Goal: Task Accomplishment & Management: Manage account settings

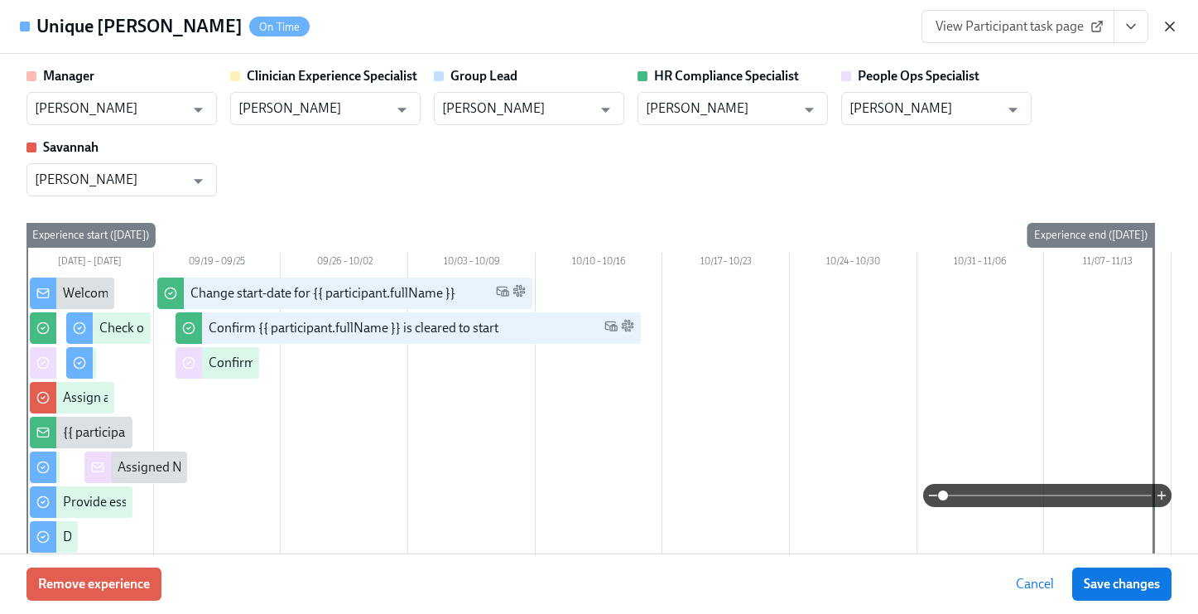
click at [1172, 18] on icon "button" at bounding box center [1170, 26] width 17 height 17
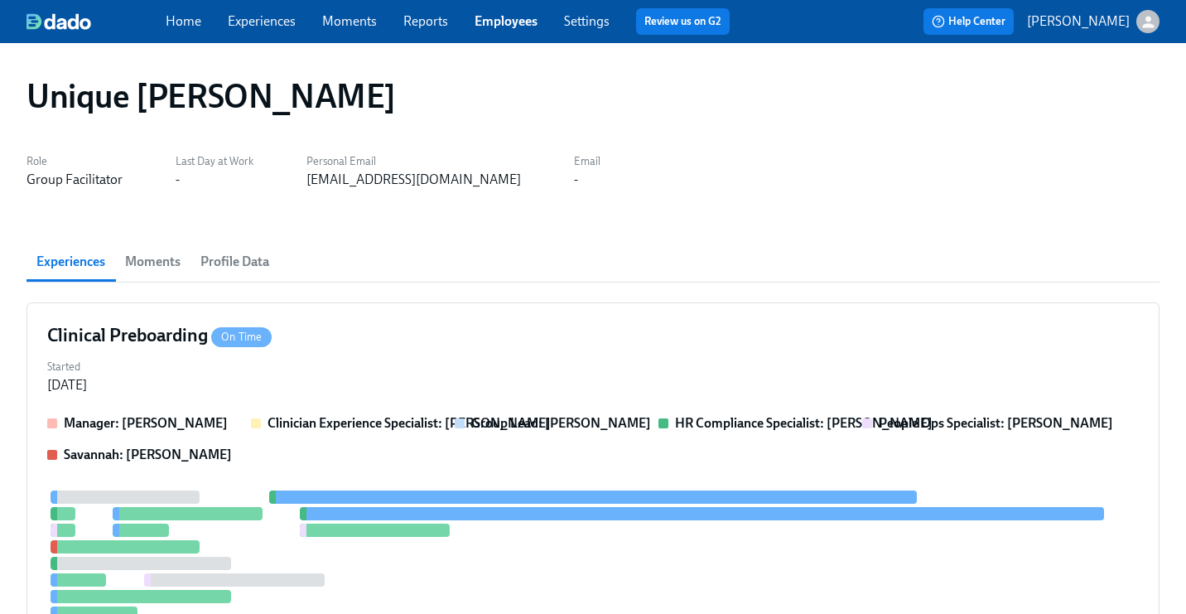
click at [522, 17] on link "Employees" at bounding box center [505, 21] width 63 height 16
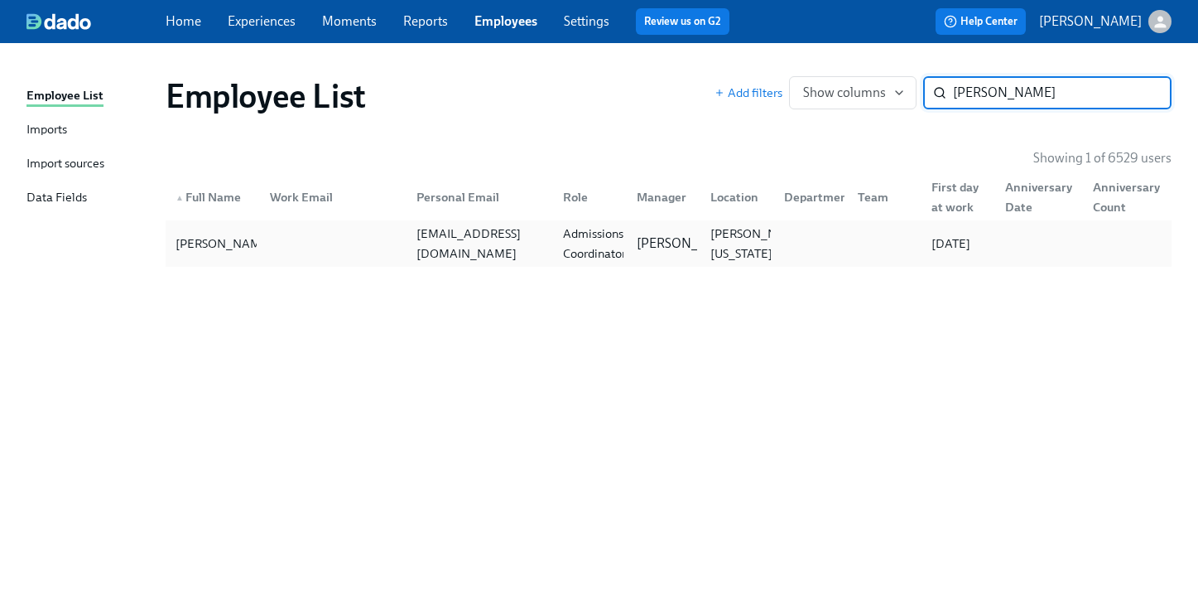
type input "[PERSON_NAME]"
click at [512, 248] on div "[EMAIL_ADDRESS][DOMAIN_NAME]" at bounding box center [480, 244] width 140 height 40
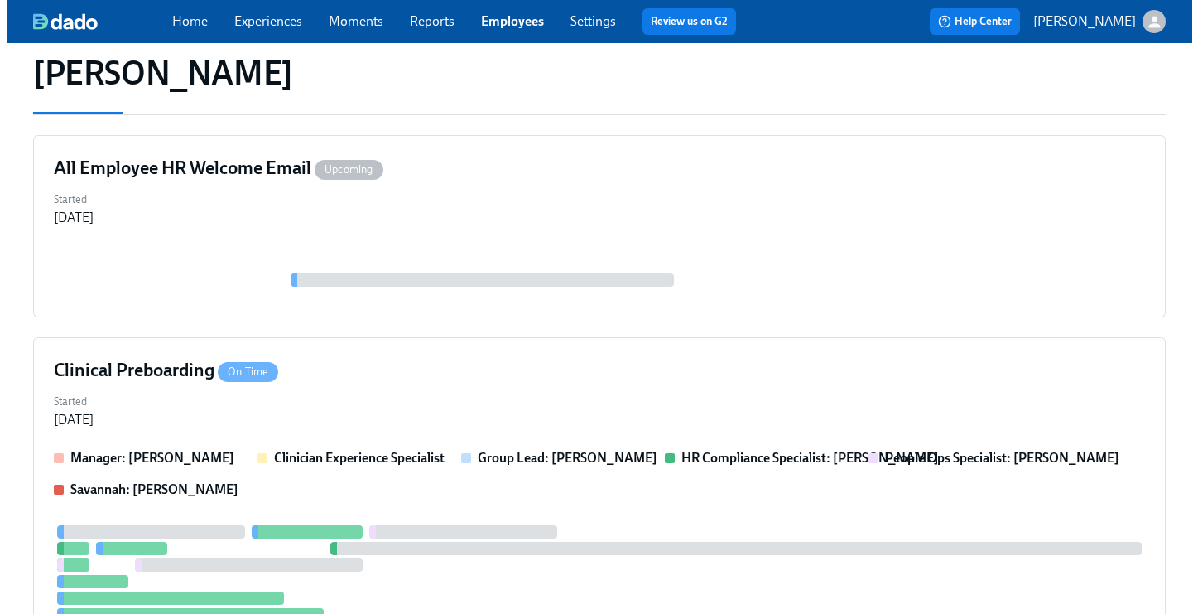
scroll to position [292, 0]
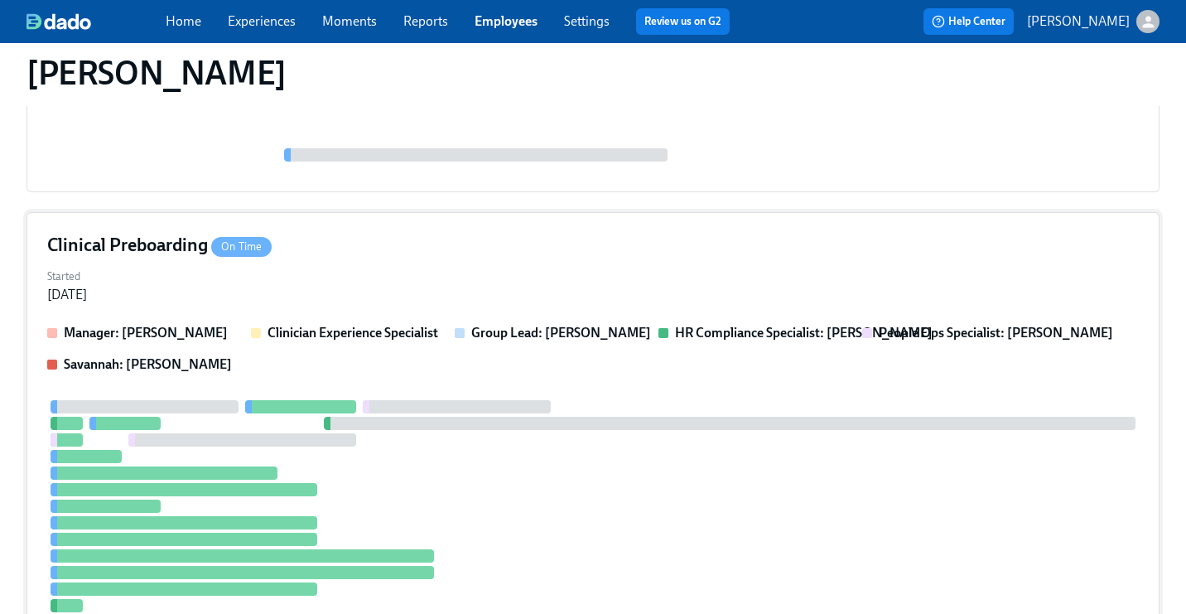
click at [506, 307] on div "Clinical Preboarding On Time Started [DATE] Manager: [PERSON_NAME] Clinician Ex…" at bounding box center [592, 451] width 1133 height 479
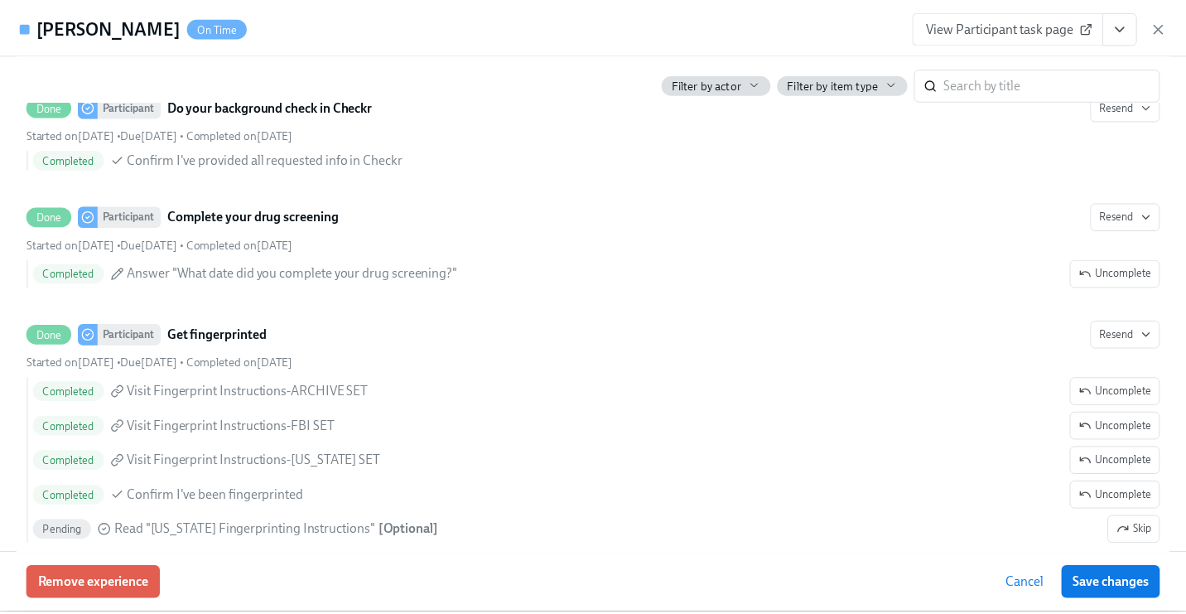
scroll to position [2156, 0]
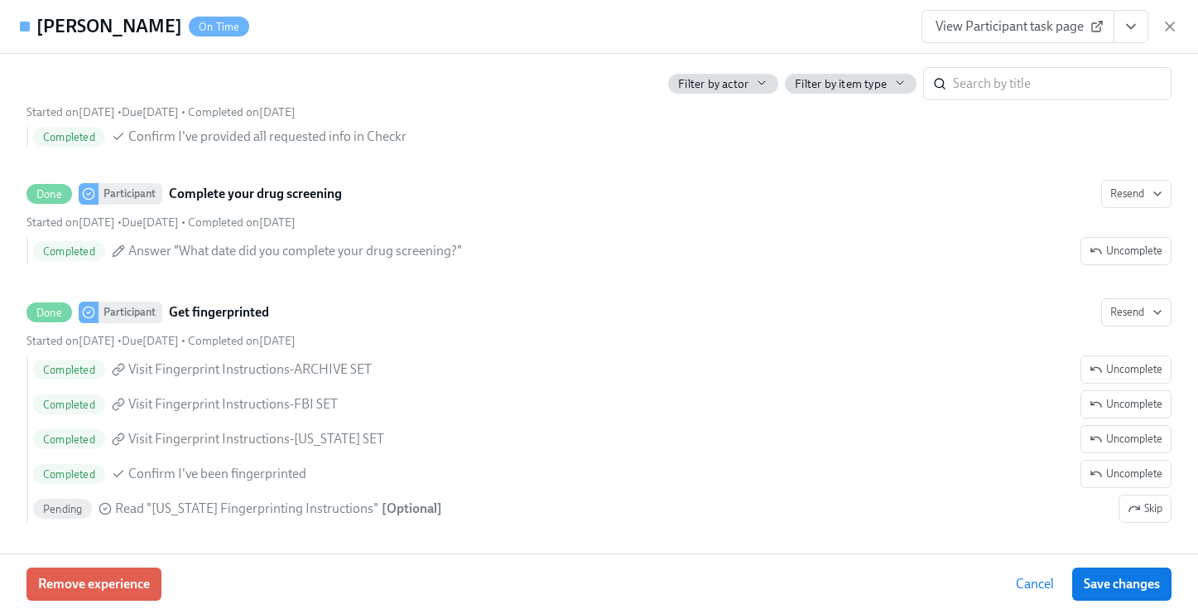
click at [1052, 34] on span "View Participant task page" at bounding box center [1018, 26] width 165 height 17
click at [1171, 22] on icon "button" at bounding box center [1170, 26] width 17 height 17
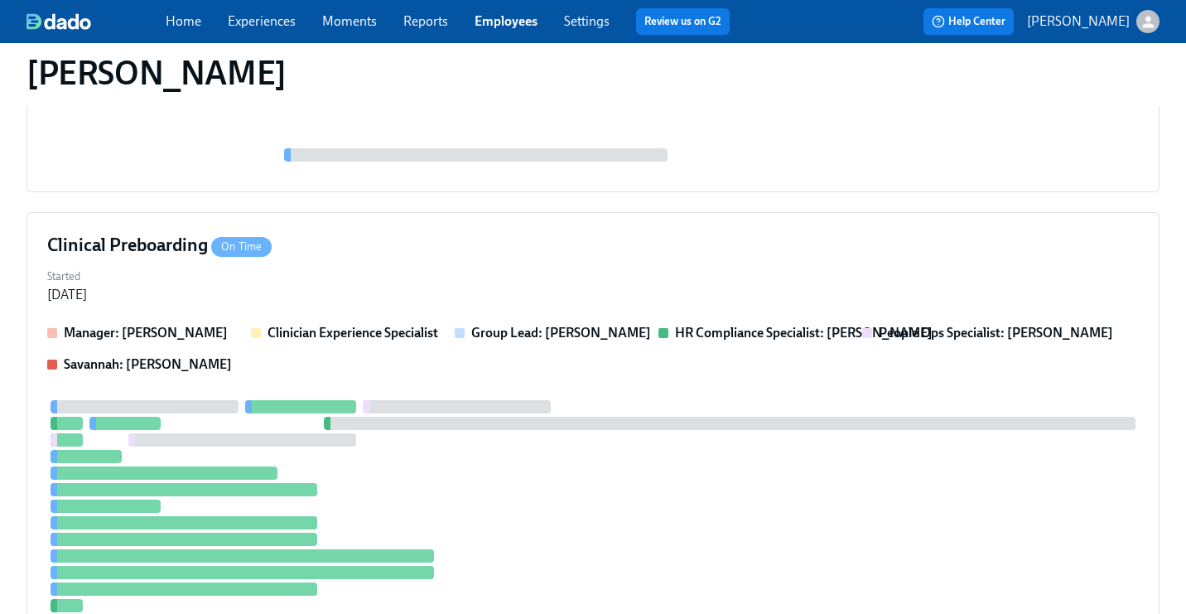
click at [512, 23] on link "Employees" at bounding box center [505, 21] width 63 height 16
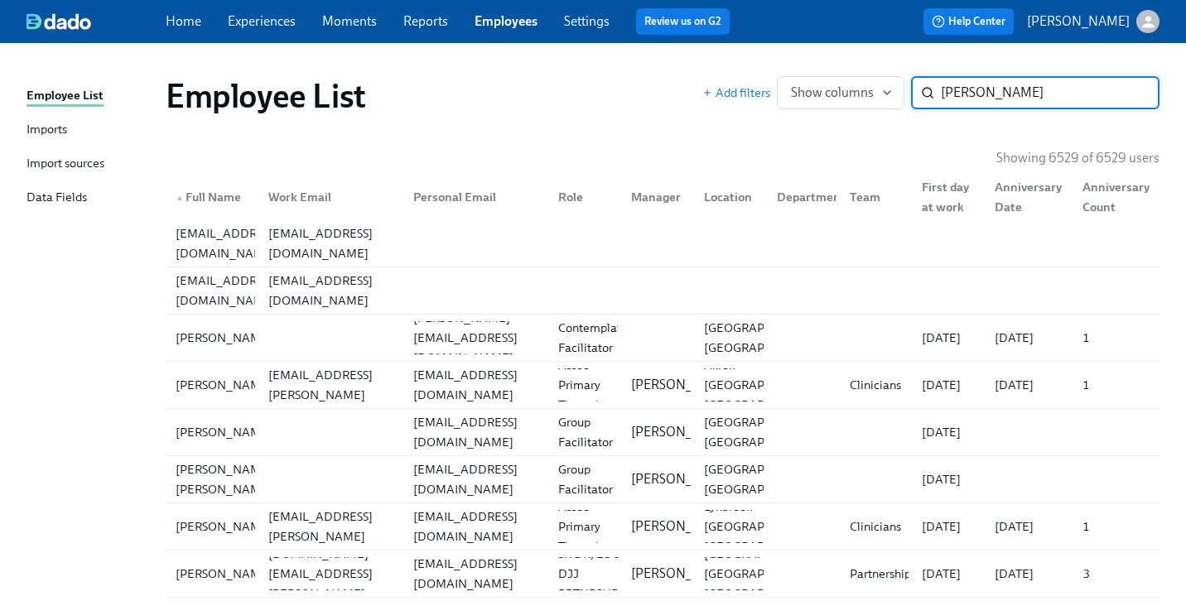
type input "[PERSON_NAME]"
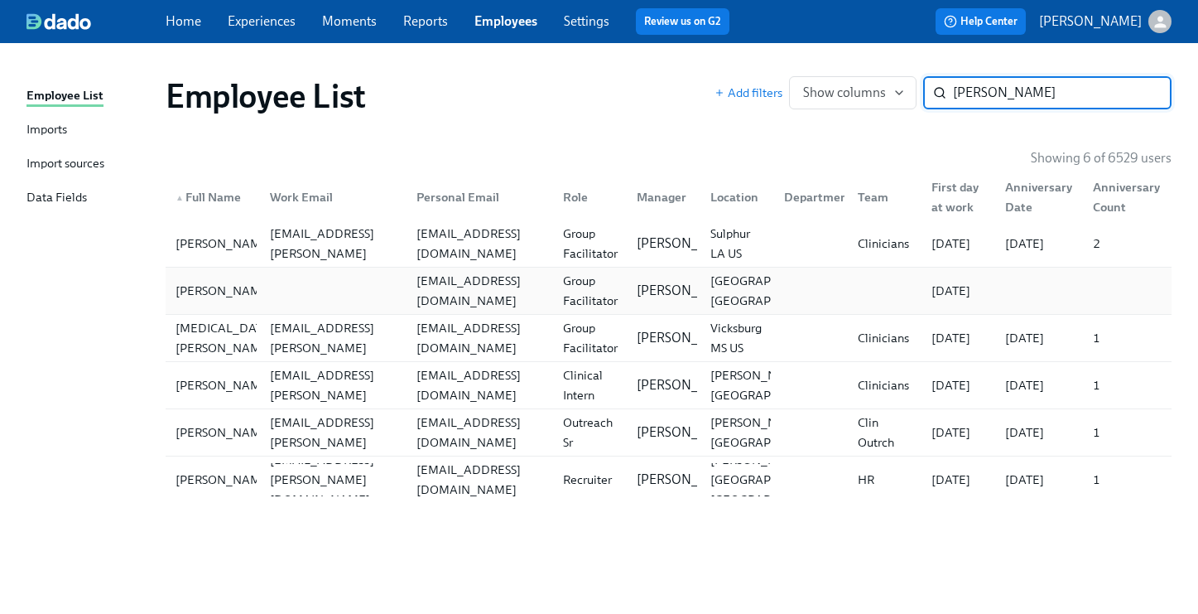
click at [473, 291] on div "[EMAIL_ADDRESS][DOMAIN_NAME]" at bounding box center [480, 291] width 140 height 40
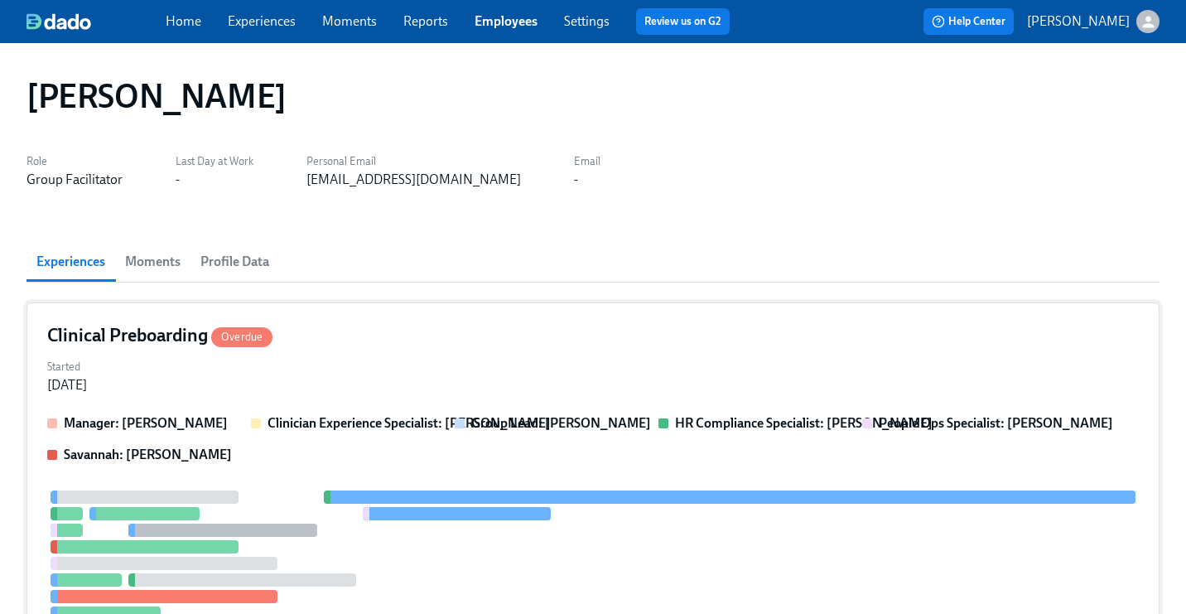
click at [458, 349] on div "Clinical Preboarding Overdue Started [DATE] Manager: [PERSON_NAME] Clinician Ex…" at bounding box center [592, 541] width 1133 height 479
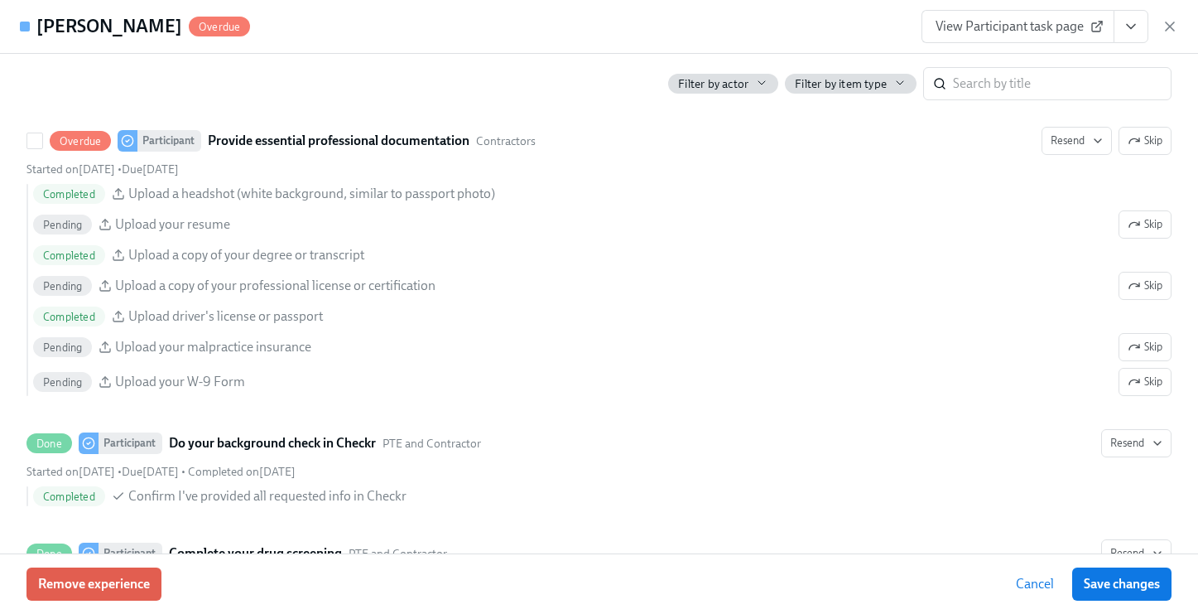
scroll to position [1841, 0]
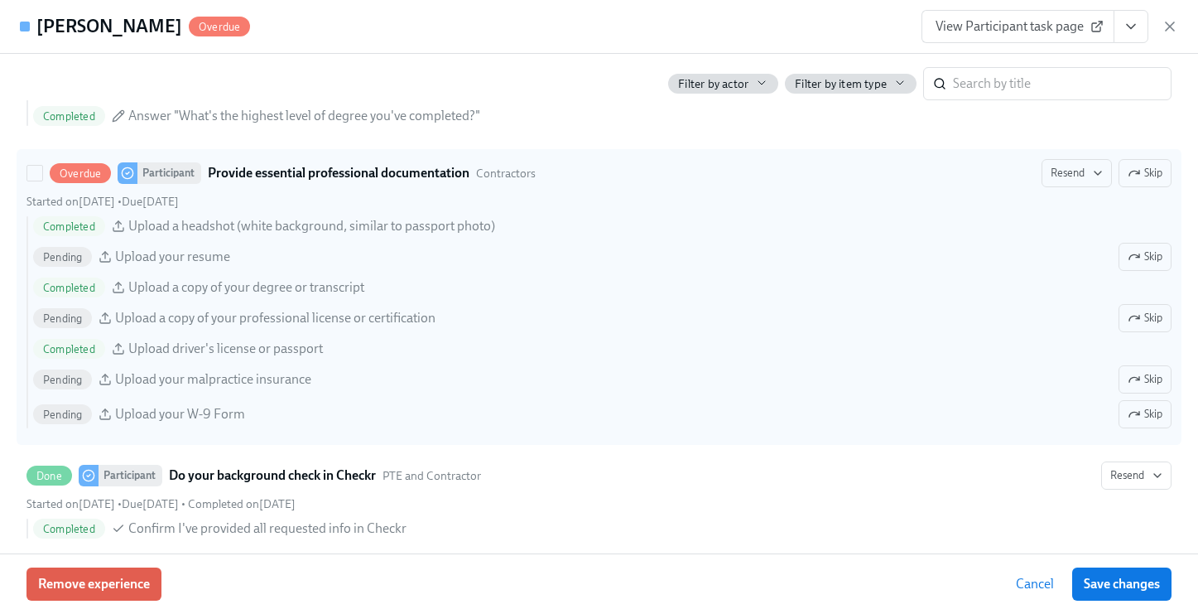
click at [1062, 157] on label "Overdue Participant Provide essential professional documentation Contractors Re…" at bounding box center [599, 297] width 1165 height 296
click at [42, 166] on input "Overdue Participant Provide essential professional documentation Contractors Re…" at bounding box center [34, 173] width 15 height 15
checkbox input "true"
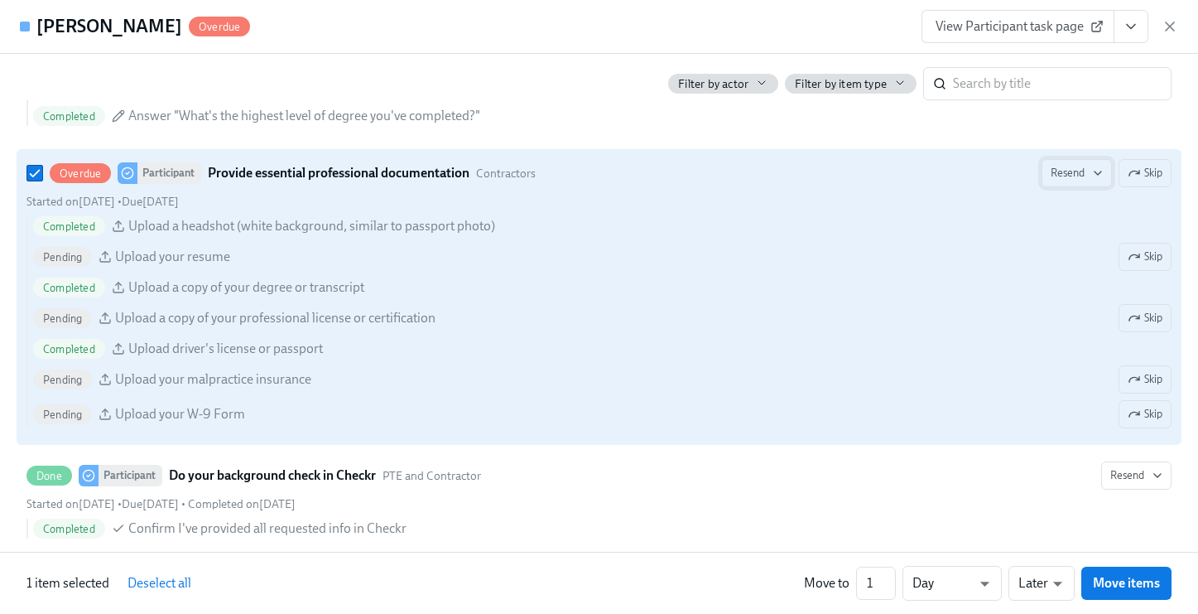
click at [1057, 185] on button "Resend" at bounding box center [1077, 173] width 70 height 28
click at [1066, 217] on div "Personal Email" at bounding box center [1095, 209] width 107 height 20
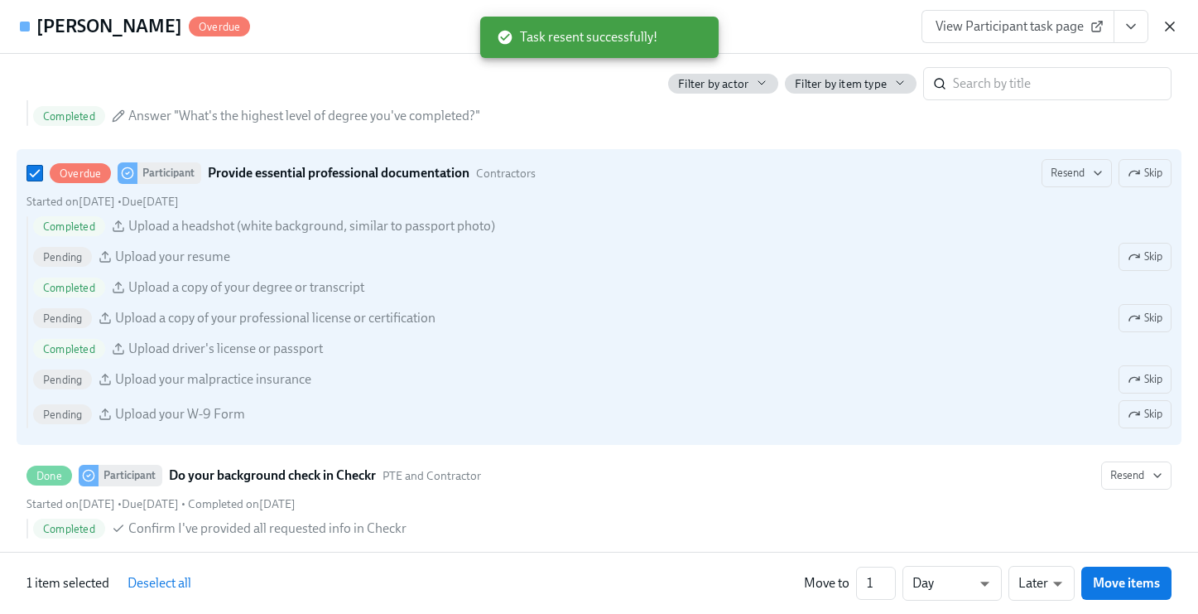
click at [1169, 25] on icon "button" at bounding box center [1170, 26] width 8 height 8
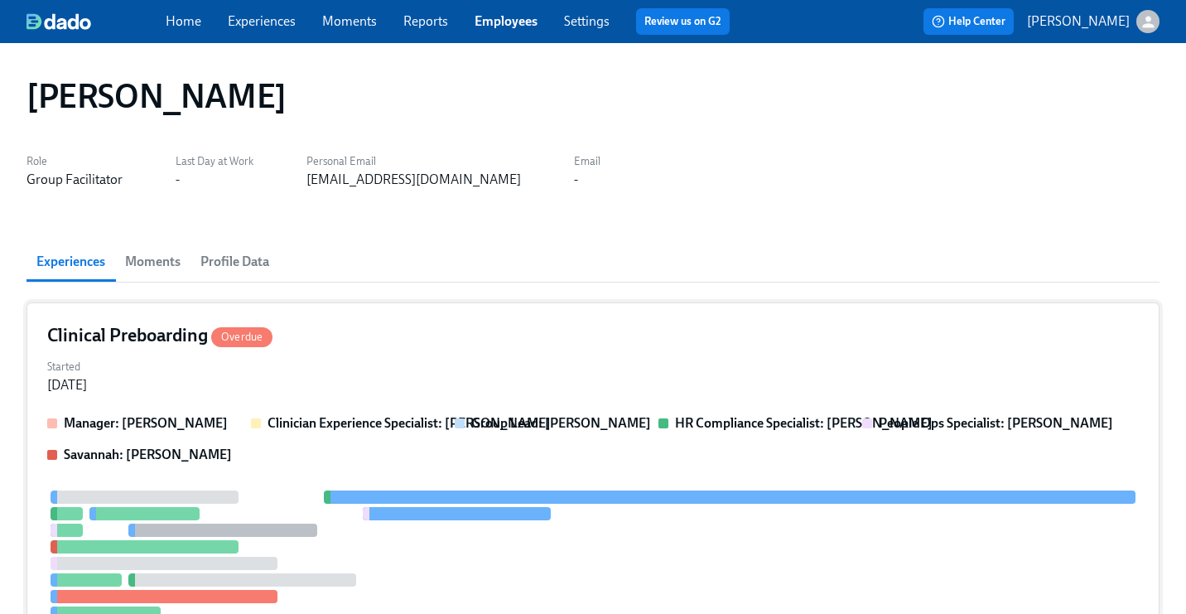
click at [418, 347] on div "Clinical Preboarding Overdue" at bounding box center [592, 335] width 1091 height 25
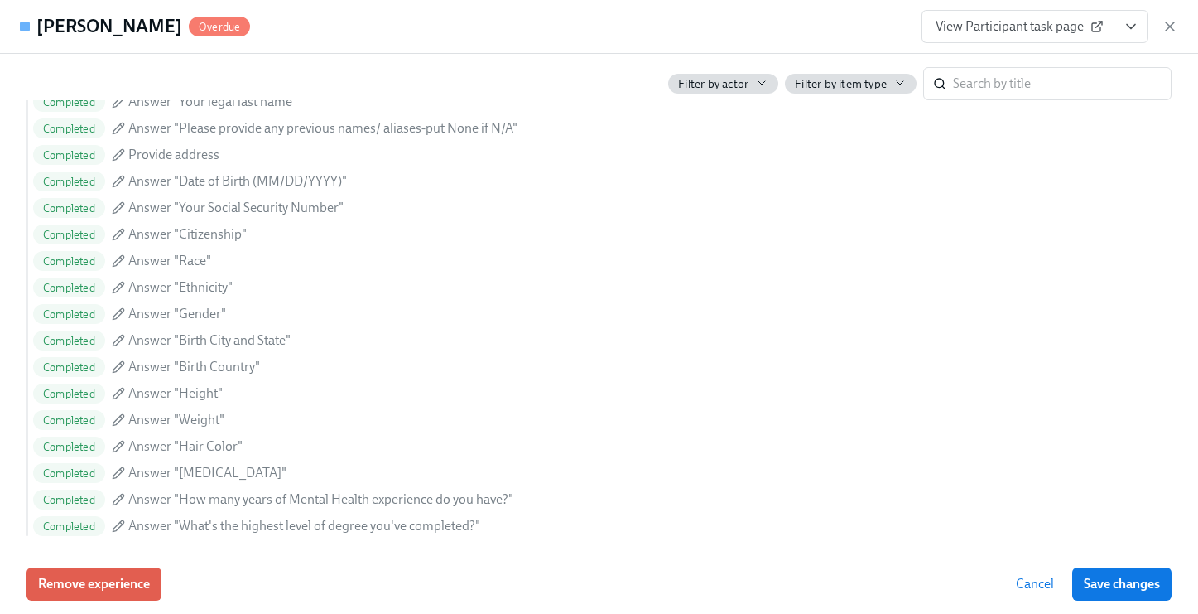
scroll to position [1477, 0]
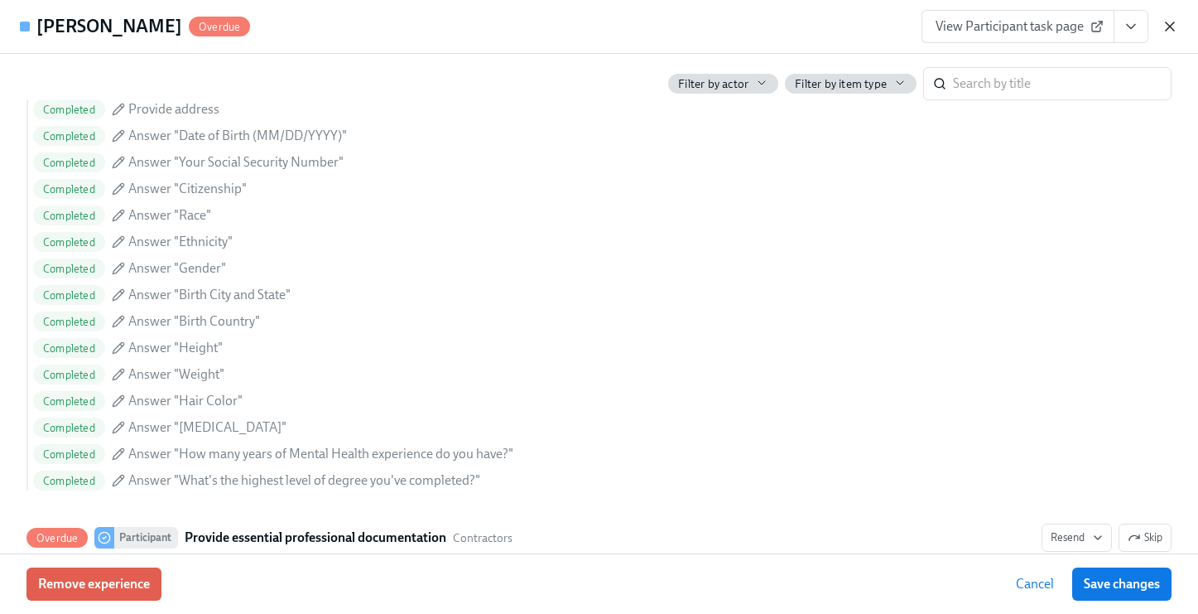
click at [1167, 20] on icon "button" at bounding box center [1170, 26] width 17 height 17
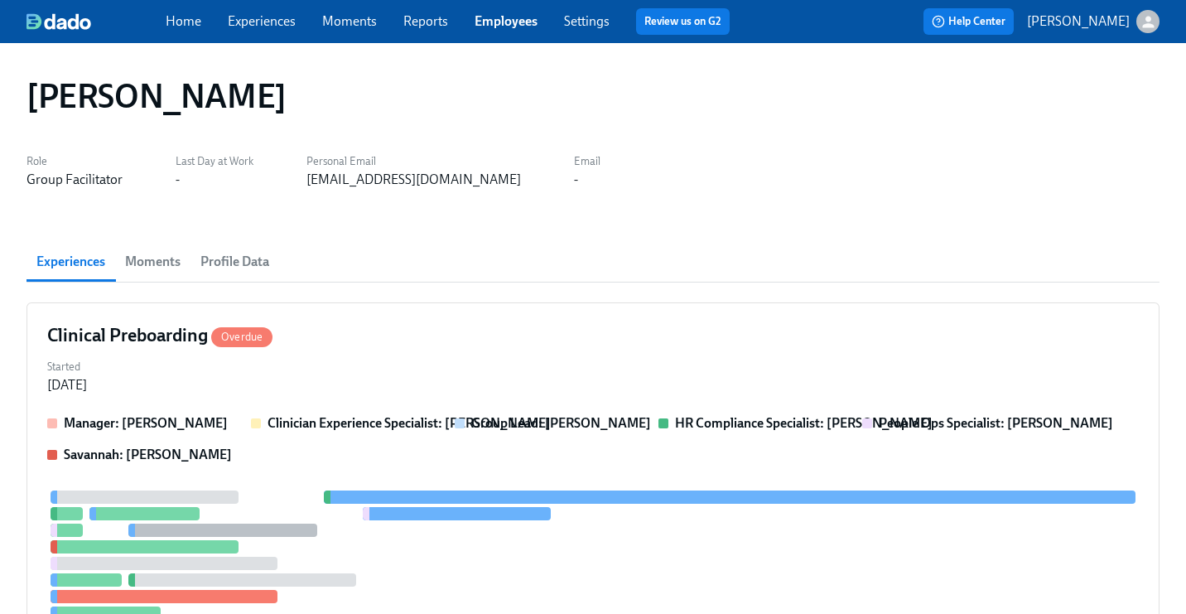
click at [508, 17] on link "Employees" at bounding box center [505, 21] width 63 height 16
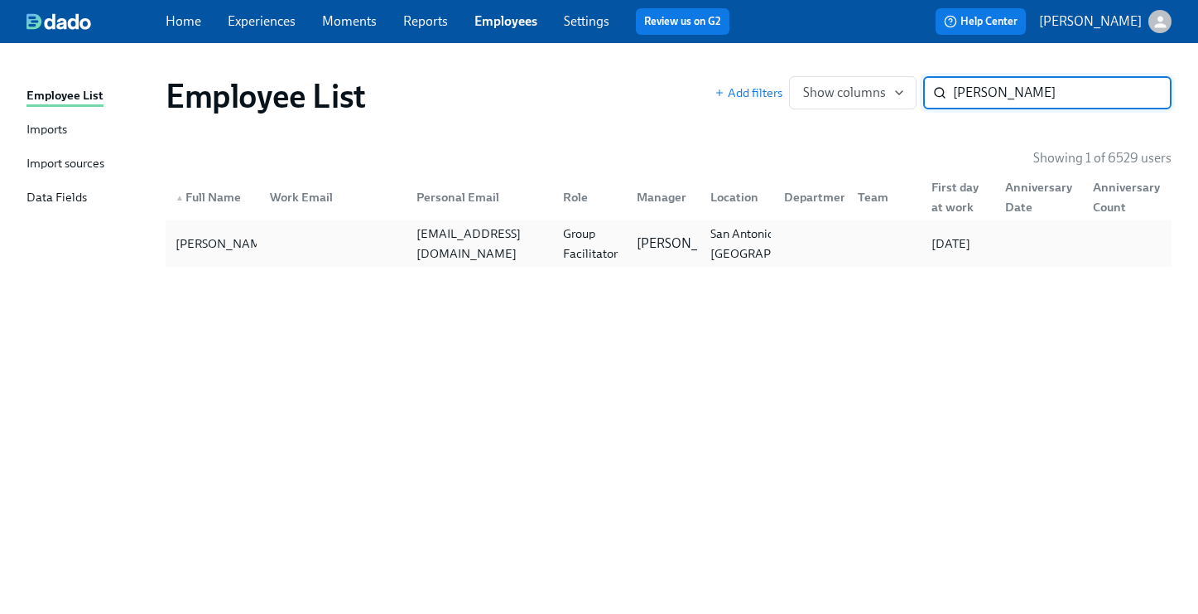
type input "[PERSON_NAME]"
click at [583, 233] on div "Group Facilitator" at bounding box center [590, 244] width 68 height 40
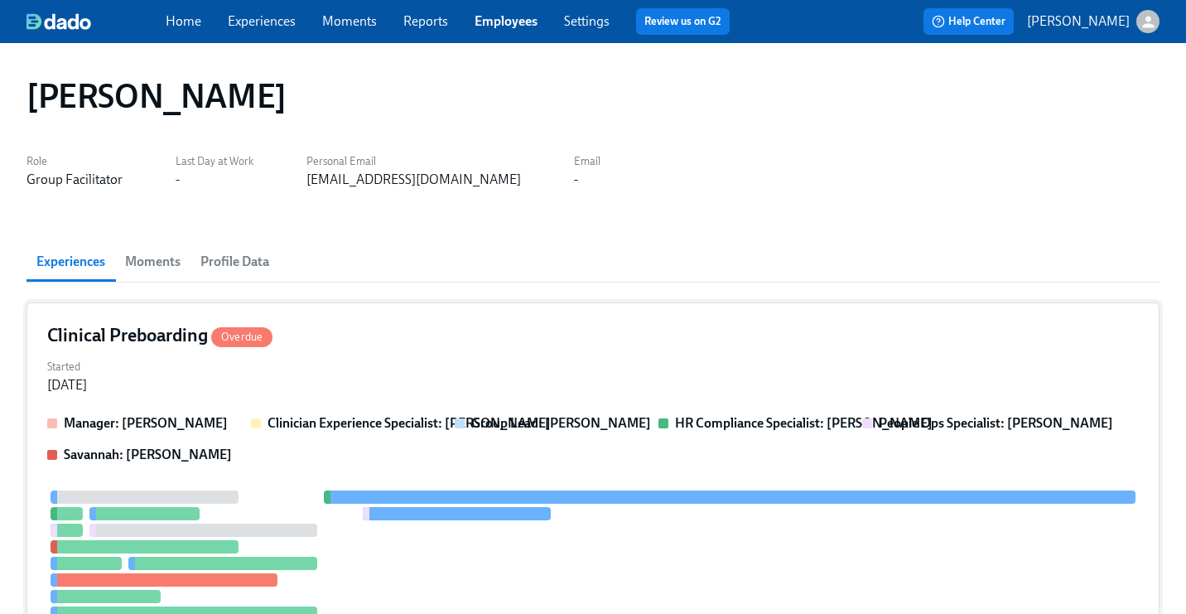
click at [630, 339] on div "Clinical Preboarding Overdue" at bounding box center [592, 335] width 1091 height 25
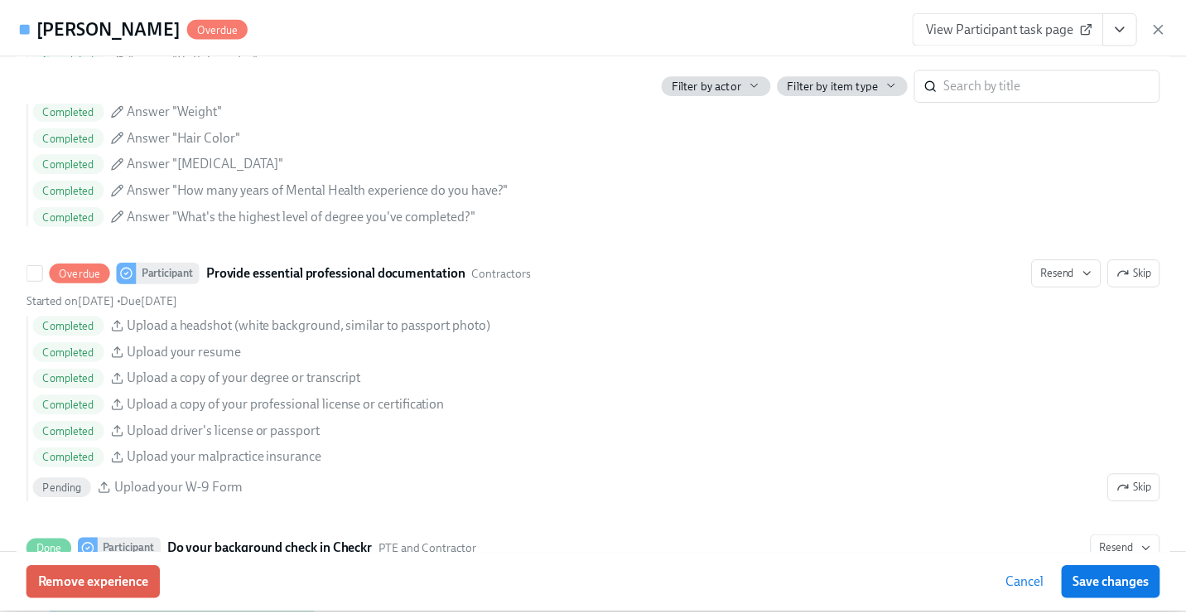
scroll to position [1636, 0]
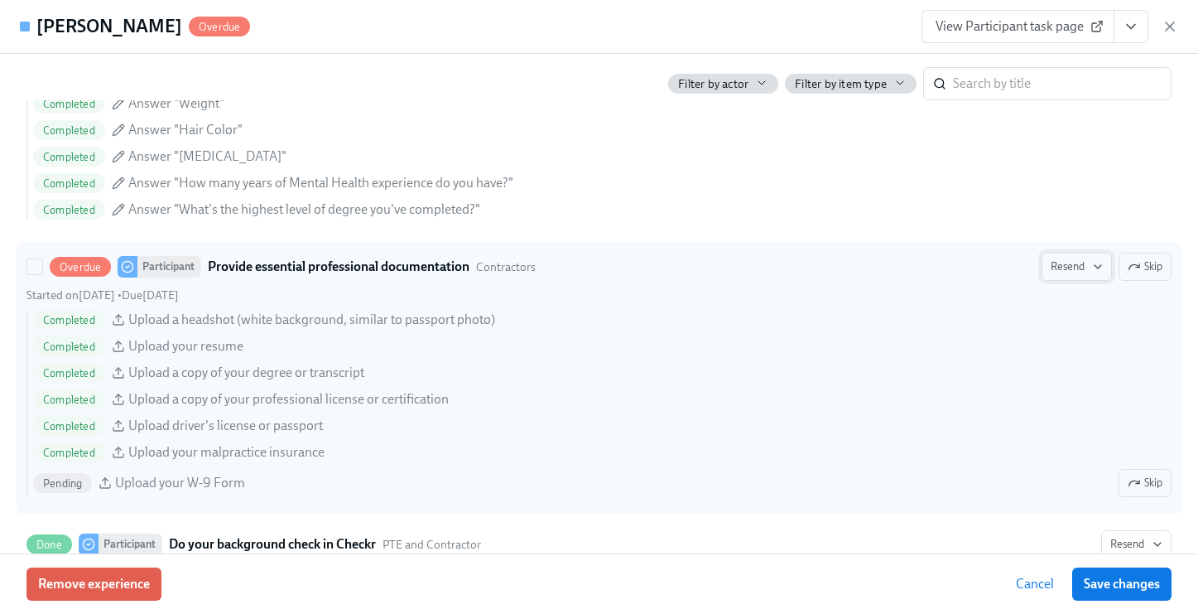
click at [1060, 264] on span "Resend" at bounding box center [1077, 266] width 52 height 17
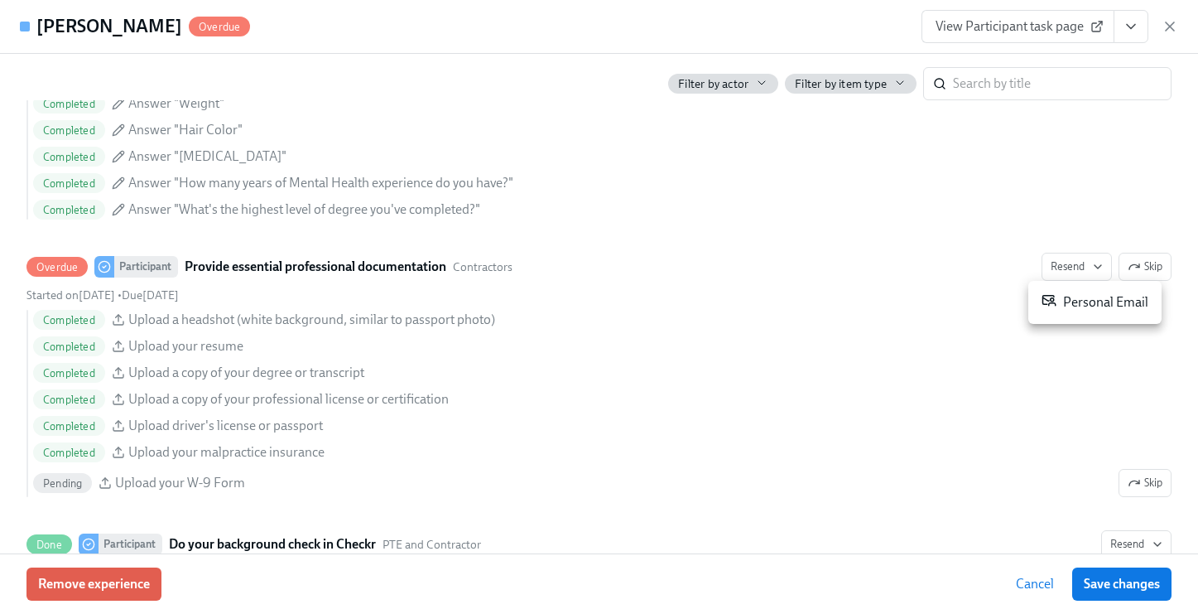
click at [1085, 306] on div "Personal Email" at bounding box center [1095, 302] width 107 height 20
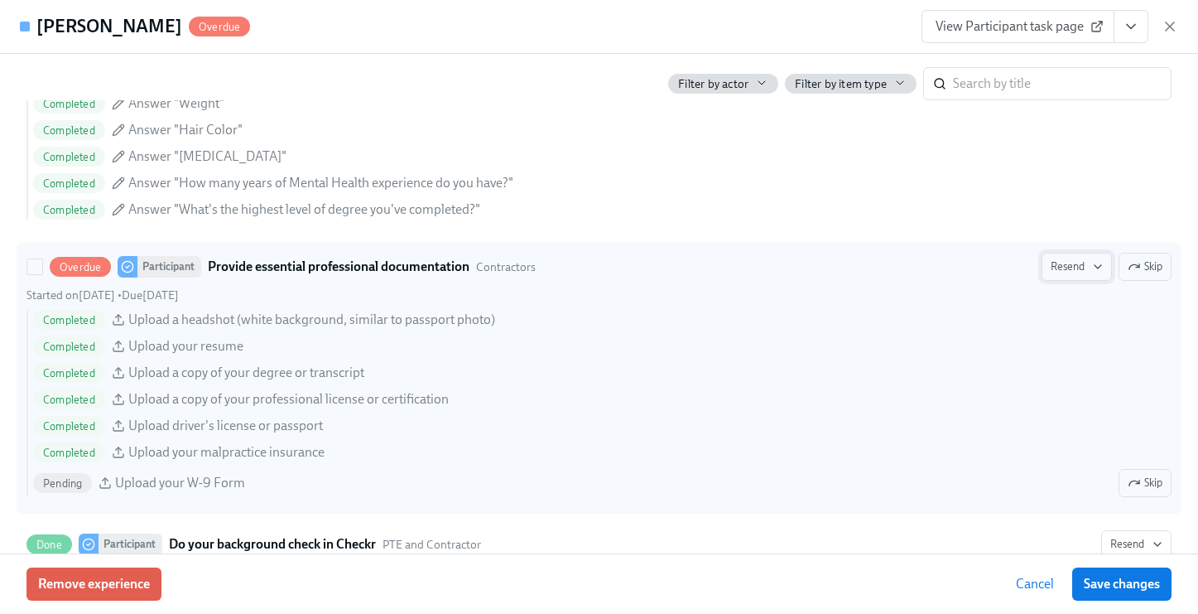
click at [1071, 267] on span "Resend" at bounding box center [1077, 266] width 52 height 17
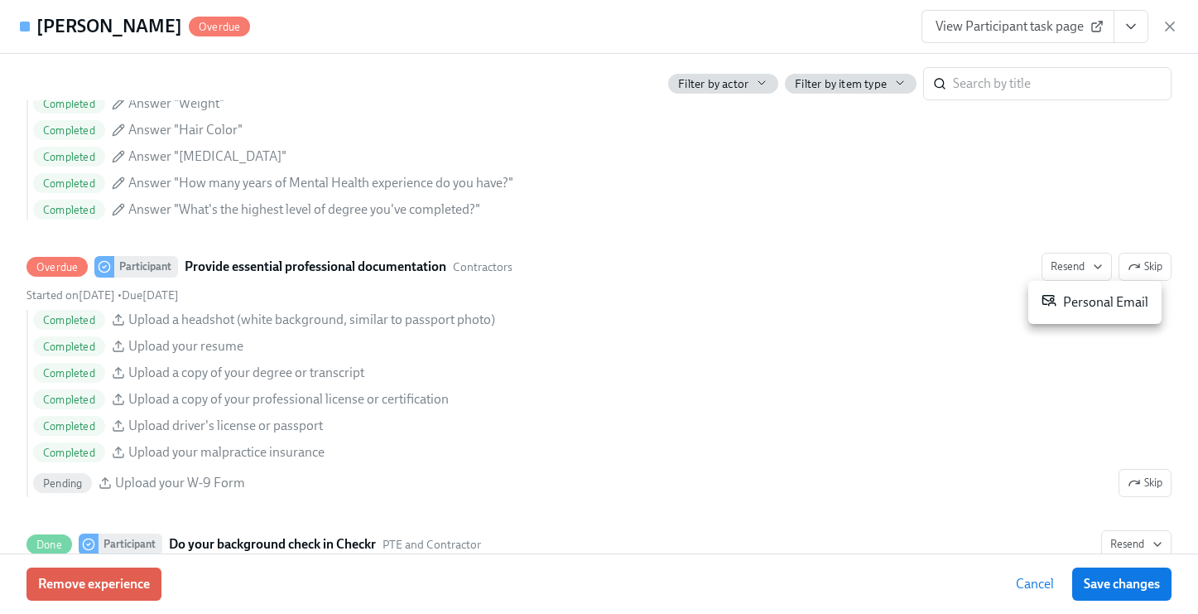
click at [1074, 299] on div "Personal Email" at bounding box center [1095, 302] width 107 height 20
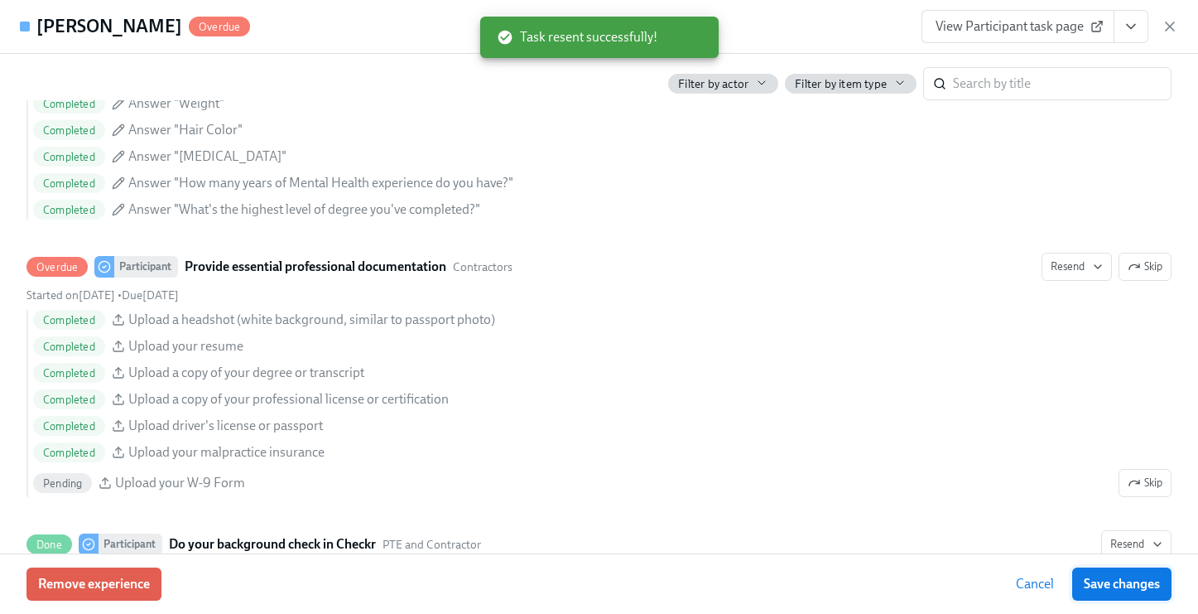
click at [1116, 580] on span "Save changes" at bounding box center [1122, 583] width 76 height 17
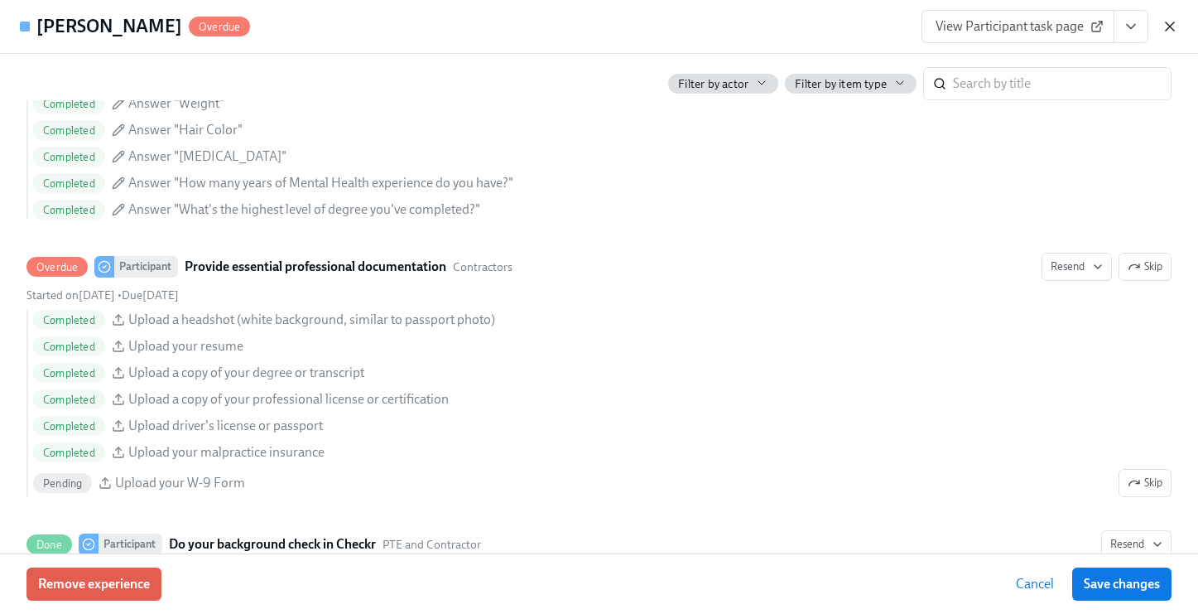
click at [1172, 22] on icon "button" at bounding box center [1170, 26] width 8 height 8
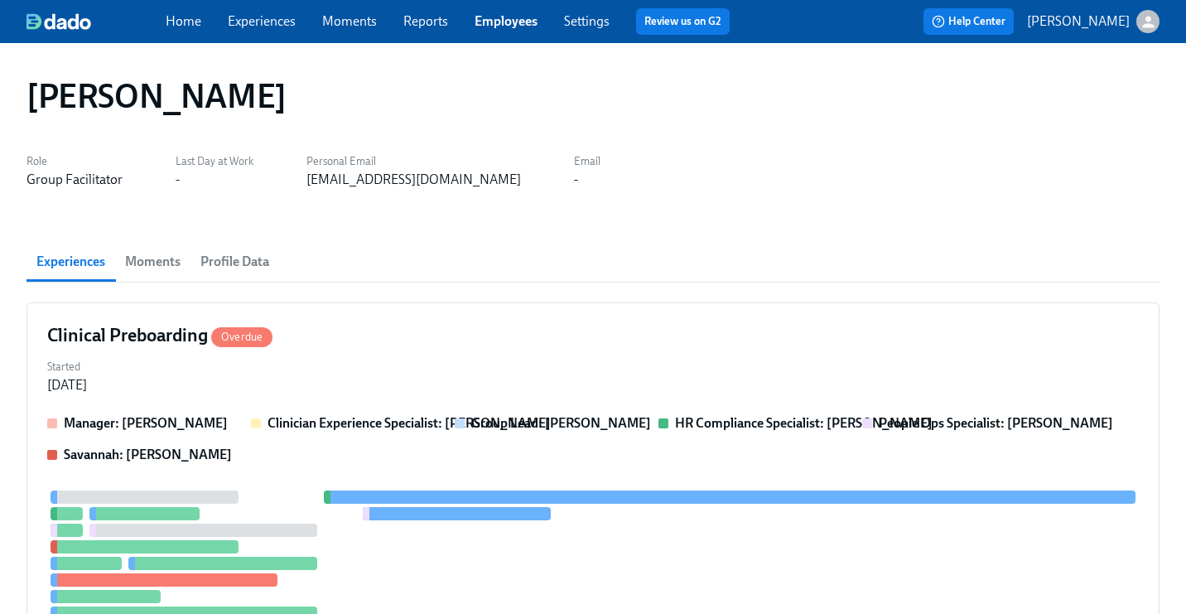
click at [510, 22] on link "Employees" at bounding box center [505, 21] width 63 height 16
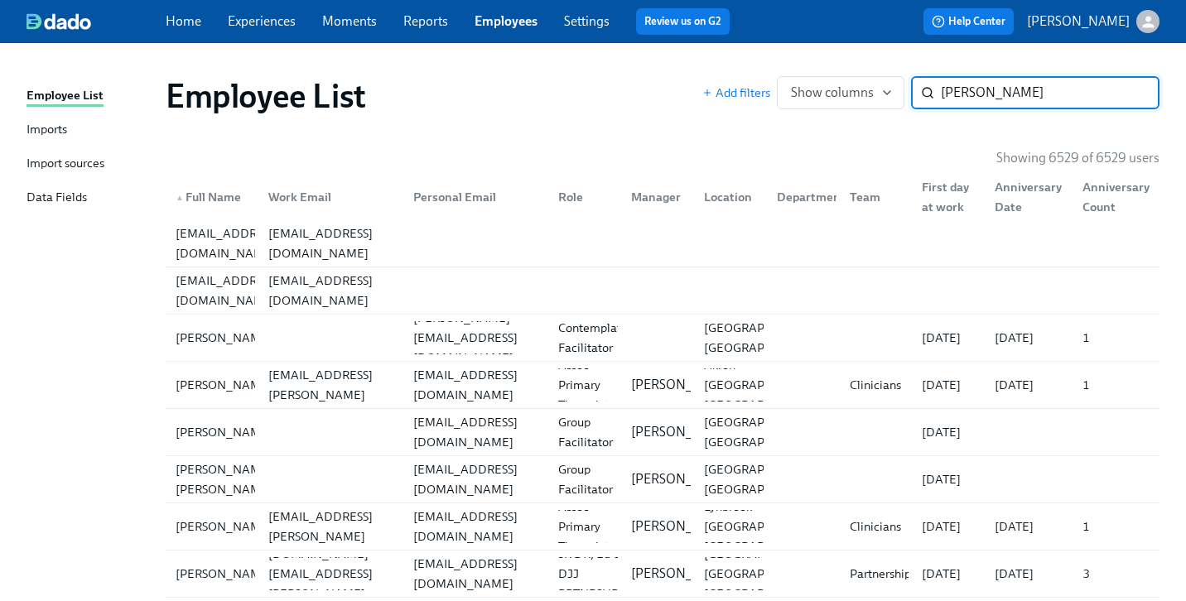
type input "[PERSON_NAME]"
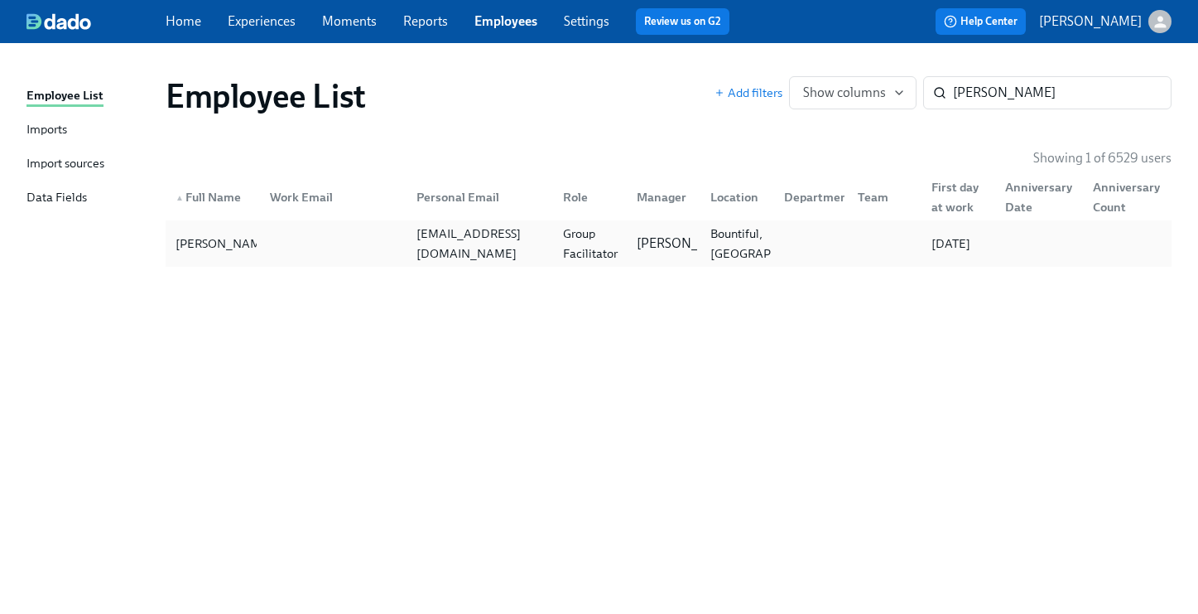
click at [570, 246] on div "Group Facilitator" at bounding box center [590, 244] width 68 height 40
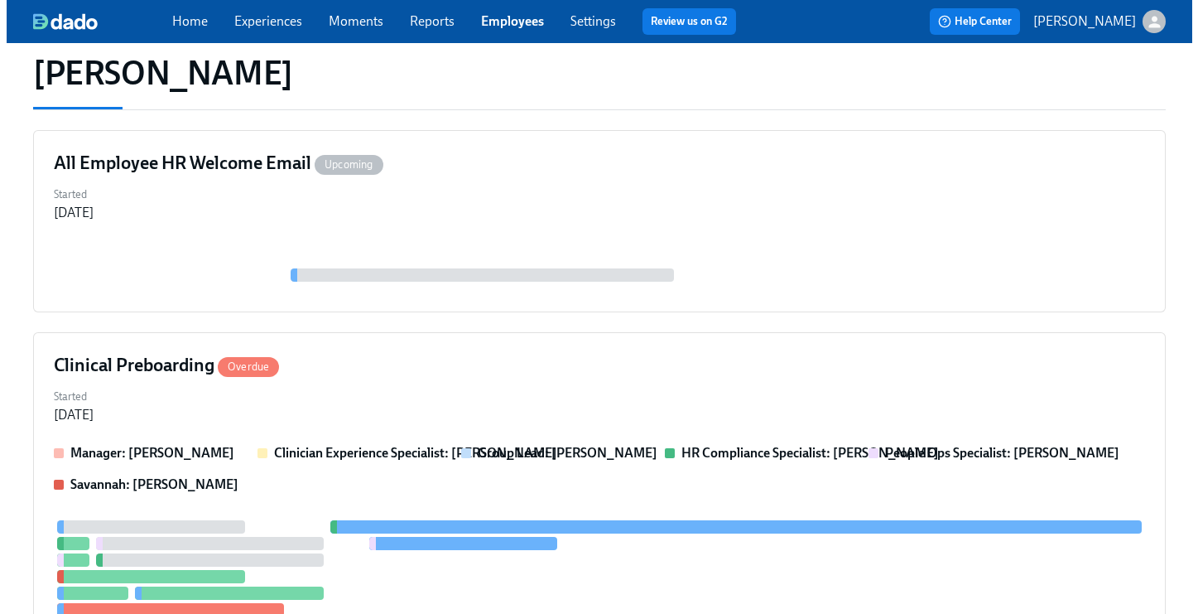
scroll to position [243, 0]
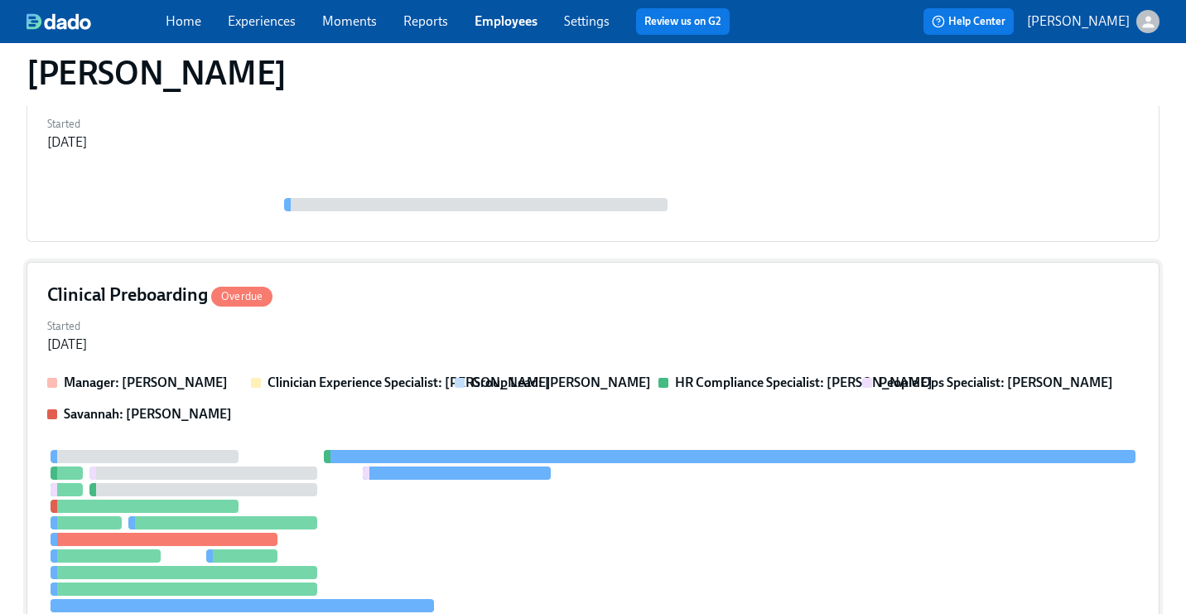
click at [526, 301] on div "Clinical Preboarding Overdue" at bounding box center [592, 294] width 1091 height 25
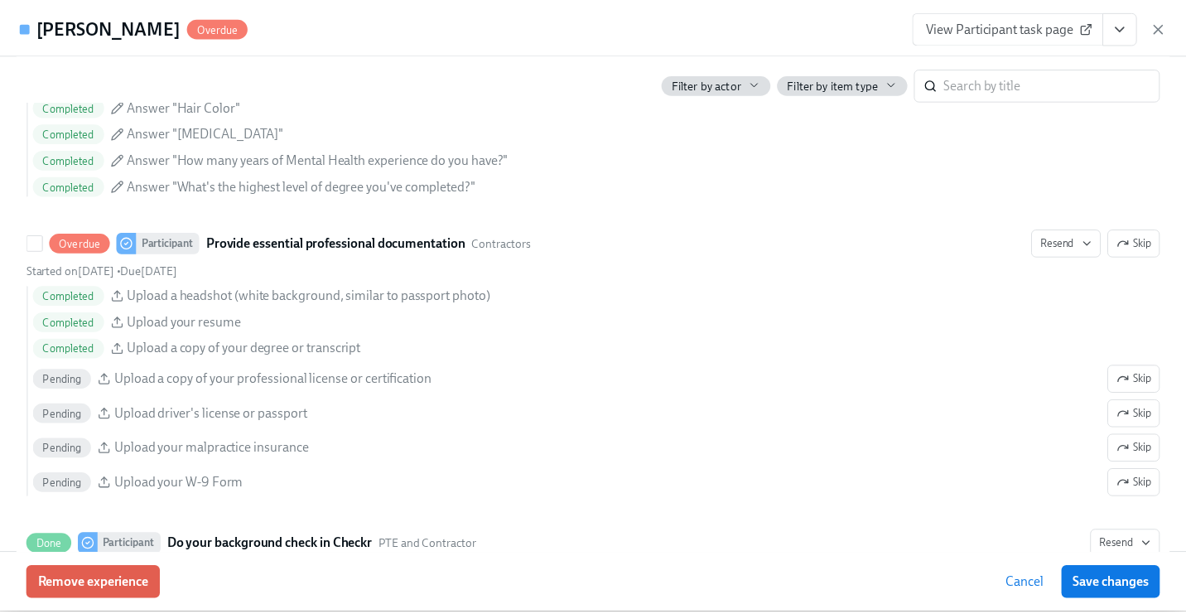
scroll to position [1696, 0]
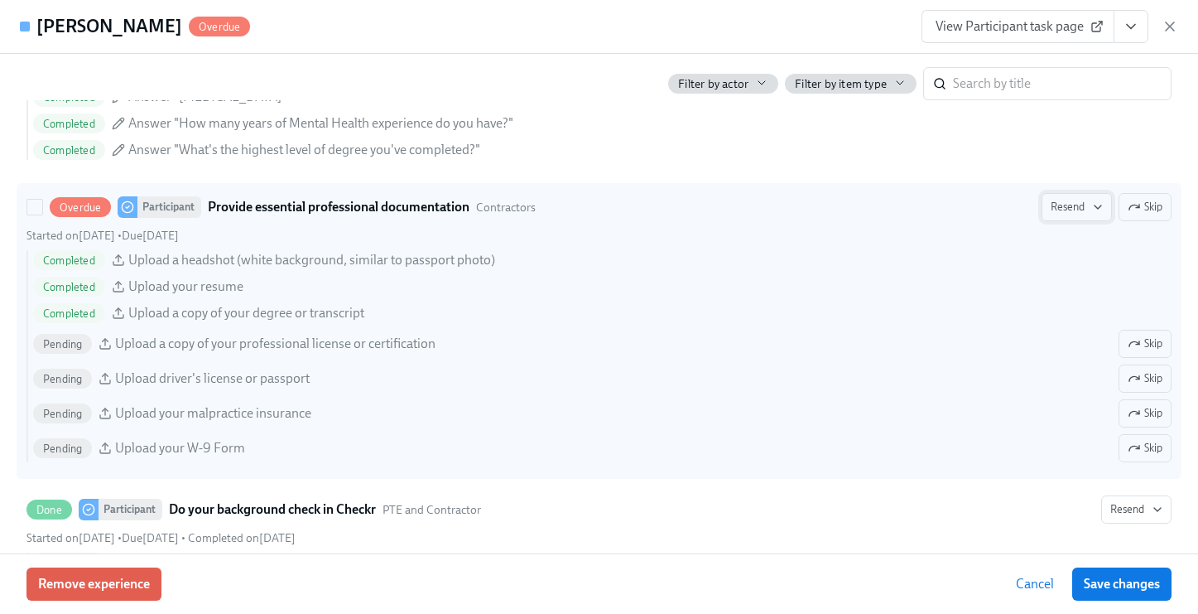
click at [1057, 203] on span "Resend" at bounding box center [1077, 207] width 52 height 17
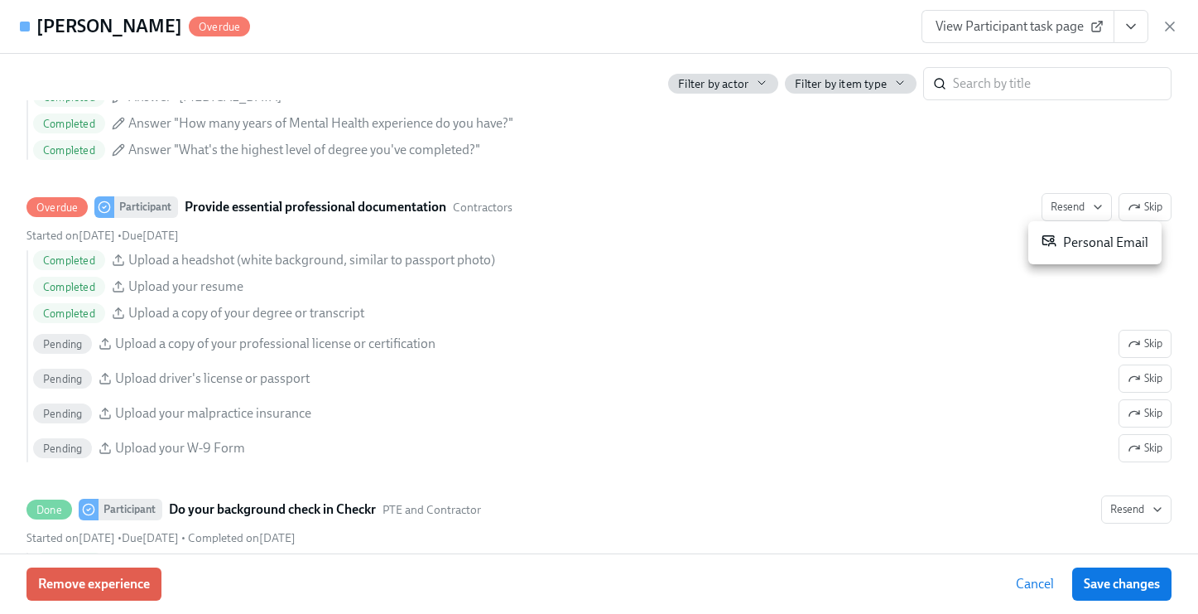
click at [1074, 246] on div "Personal Email" at bounding box center [1095, 243] width 107 height 20
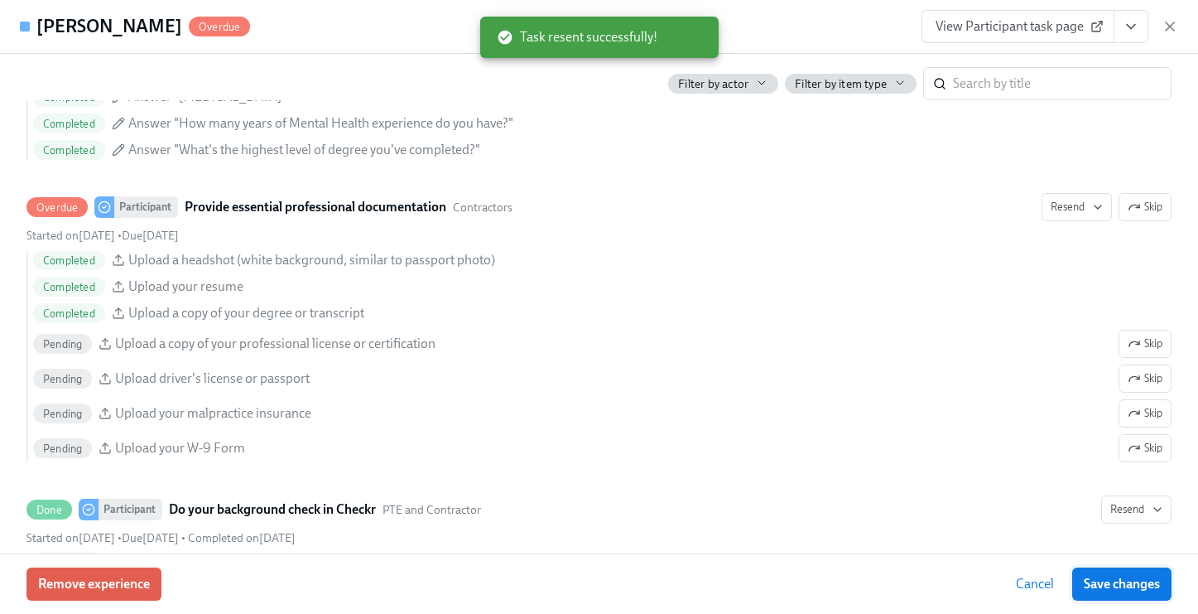
click at [1138, 590] on span "Save changes" at bounding box center [1122, 583] width 76 height 17
click at [1171, 27] on icon "button" at bounding box center [1170, 26] width 8 height 8
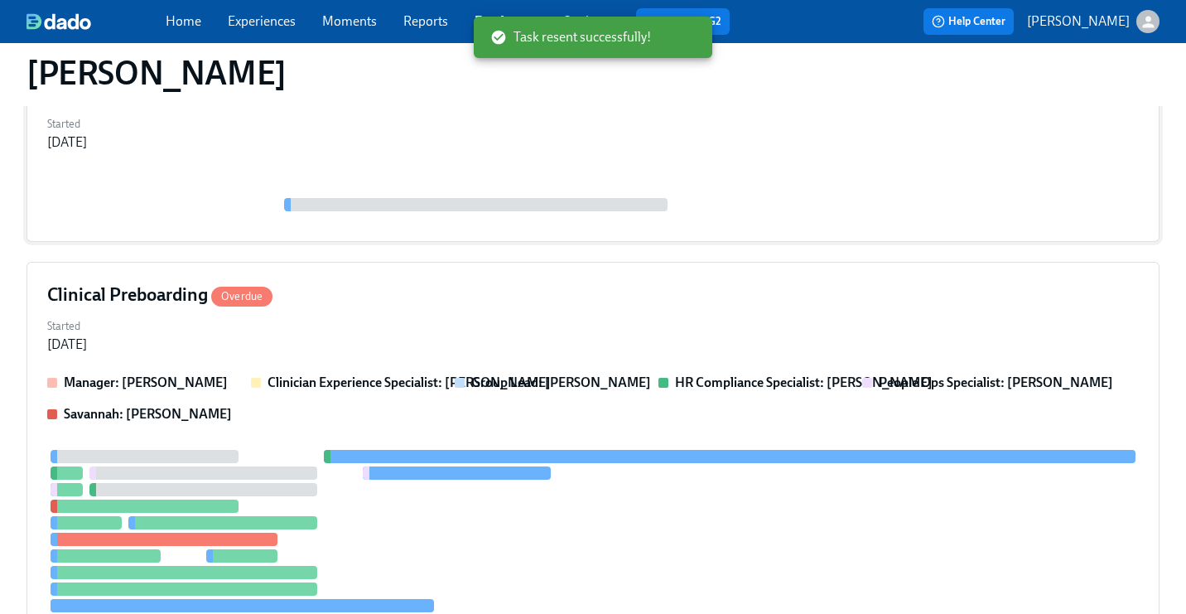
click at [575, 112] on div "Started [DATE]" at bounding box center [592, 132] width 1091 height 40
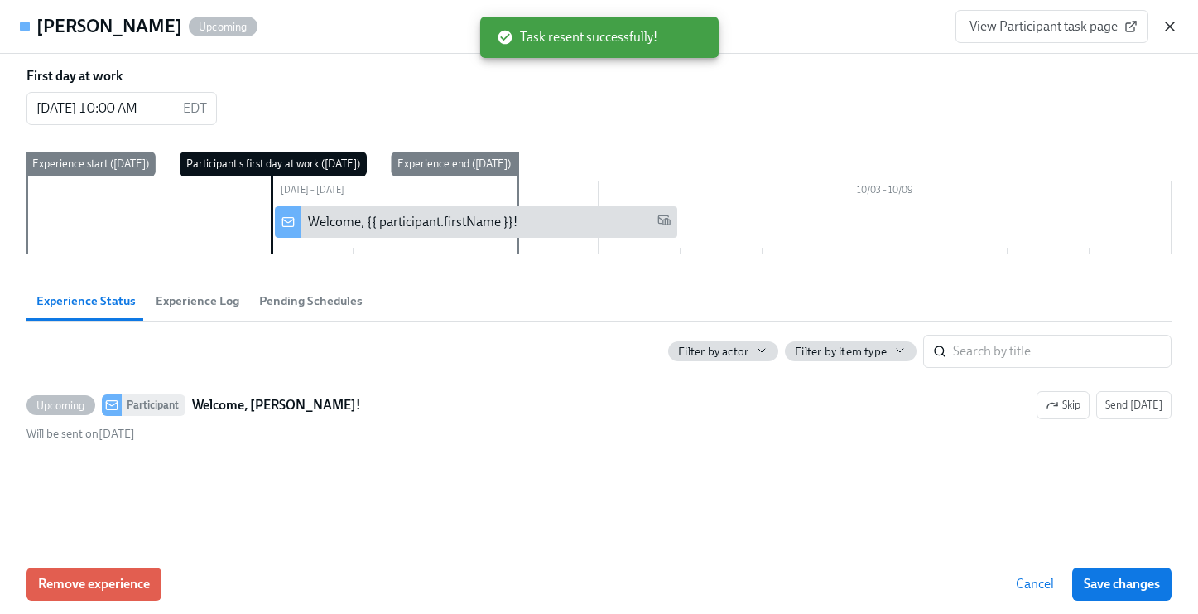
click at [1164, 31] on icon "button" at bounding box center [1170, 26] width 17 height 17
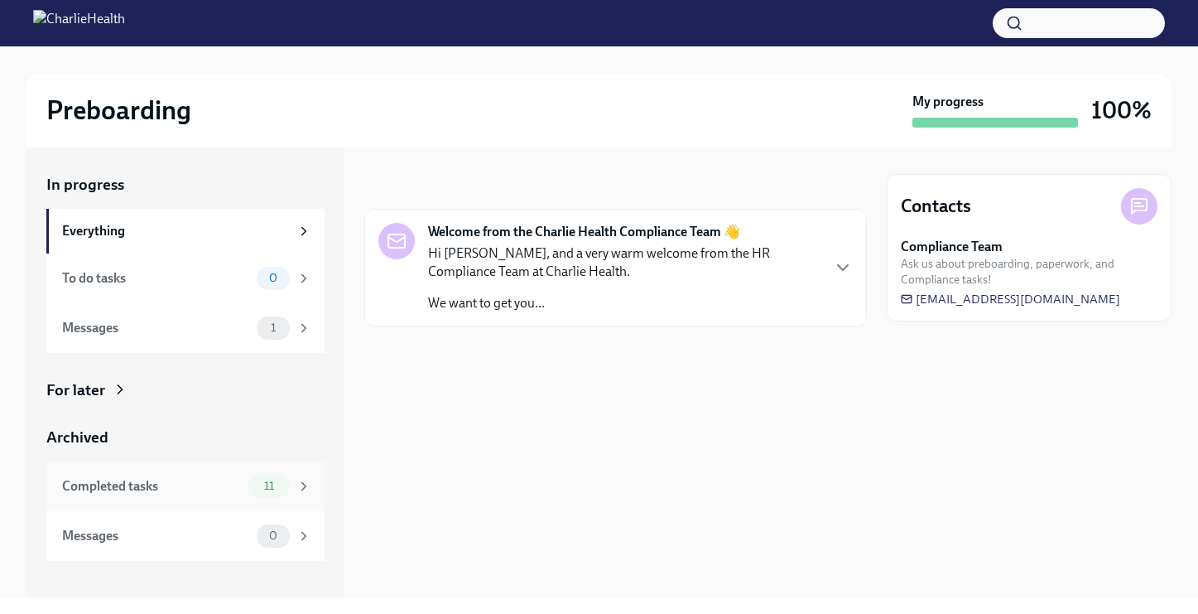
click at [161, 487] on div "Completed tasks" at bounding box center [152, 486] width 180 height 18
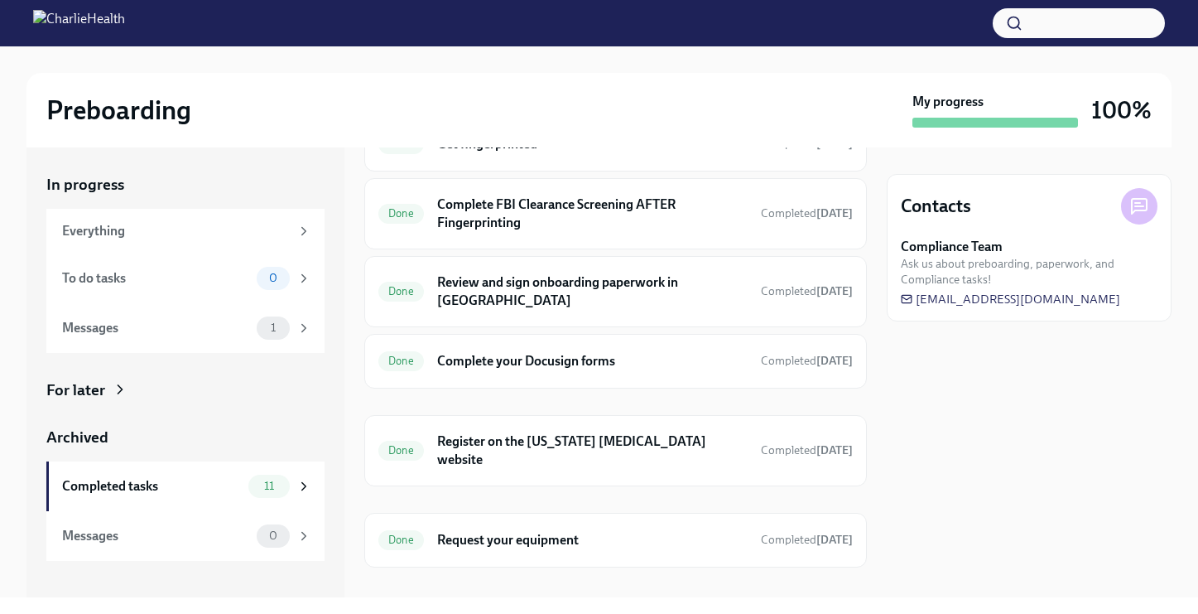
scroll to position [404, 0]
